Goal: Transaction & Acquisition: Subscribe to service/newsletter

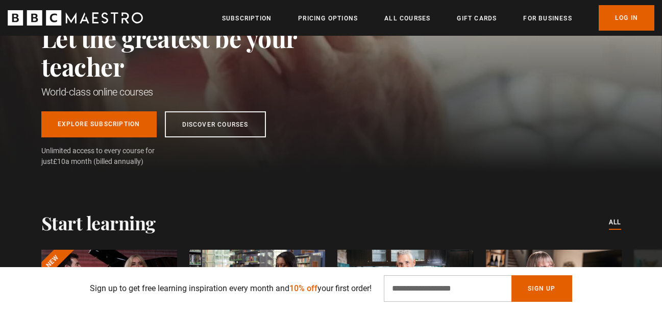
scroll to position [113, 0]
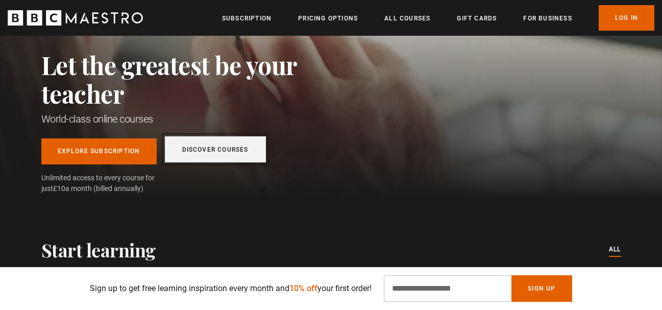
click at [227, 150] on link "Discover Courses" at bounding box center [215, 149] width 101 height 26
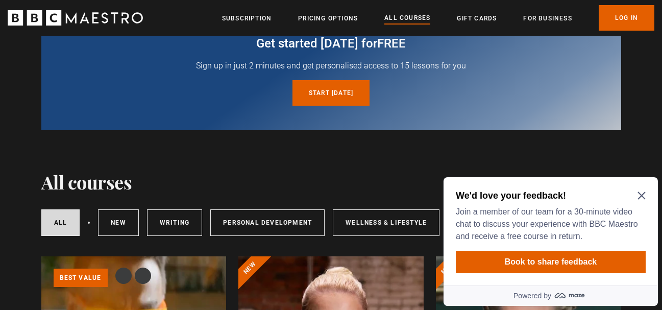
click at [639, 193] on icon "Close Maze Prompt" at bounding box center [641, 196] width 8 height 8
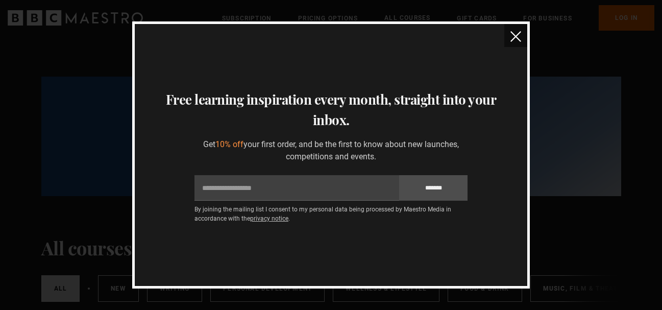
click at [514, 34] on img "close" at bounding box center [515, 36] width 11 height 11
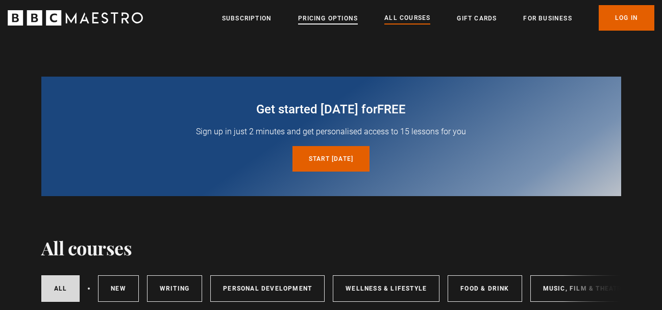
click at [331, 14] on link "Pricing Options" at bounding box center [328, 18] width 60 height 10
